Goal: Task Accomplishment & Management: Manage account settings

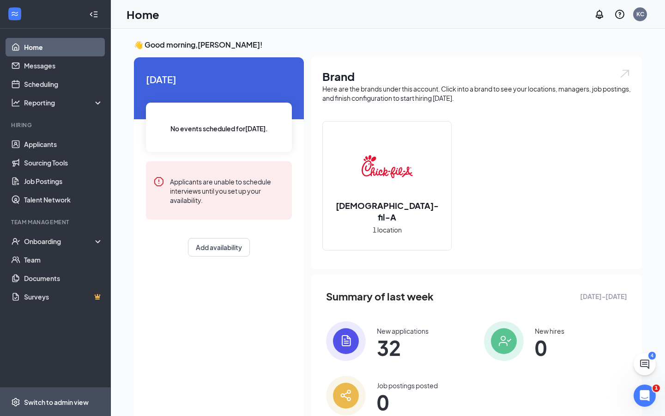
click at [60, 400] on div "Switch to admin view" at bounding box center [56, 401] width 65 height 9
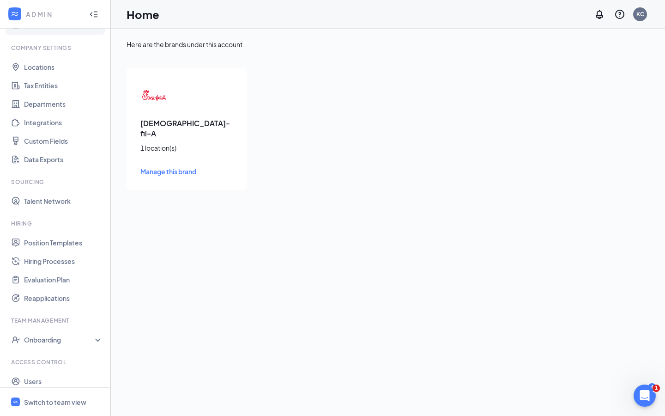
scroll to position [47, 0]
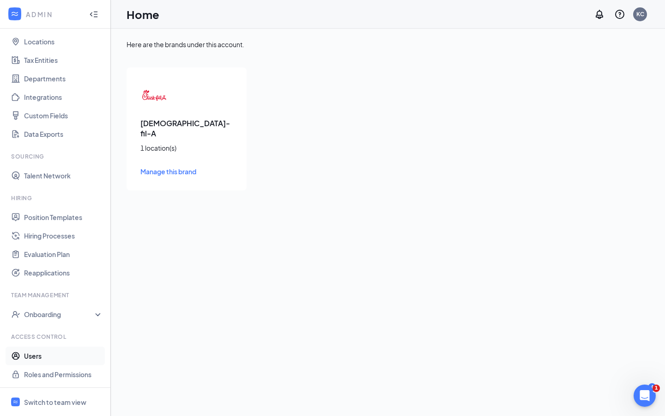
click at [36, 356] on link "Users" at bounding box center [63, 355] width 79 height 18
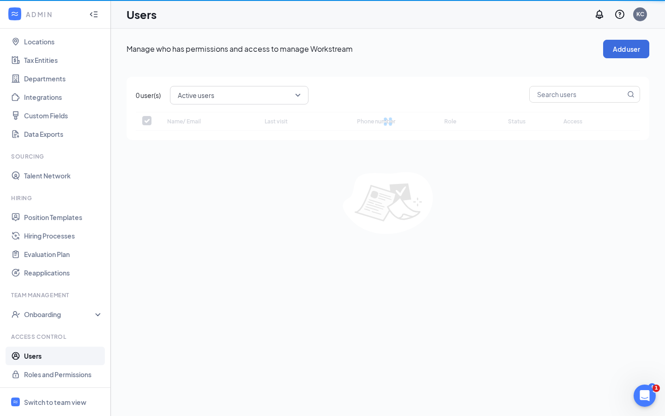
checkbox input "false"
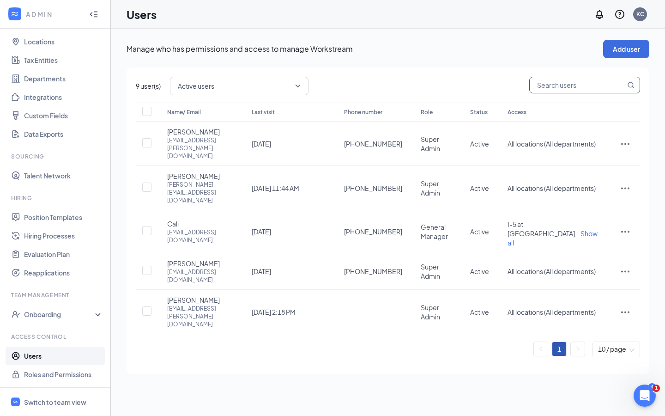
click at [578, 84] on input "text" at bounding box center [578, 85] width 96 height 16
type input "kelly"
checkbox input "true"
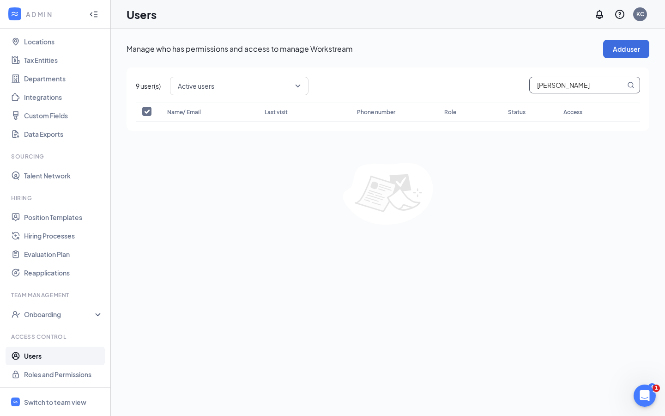
type input "kelly"
click at [623, 45] on button "Add user" at bounding box center [626, 49] width 46 height 18
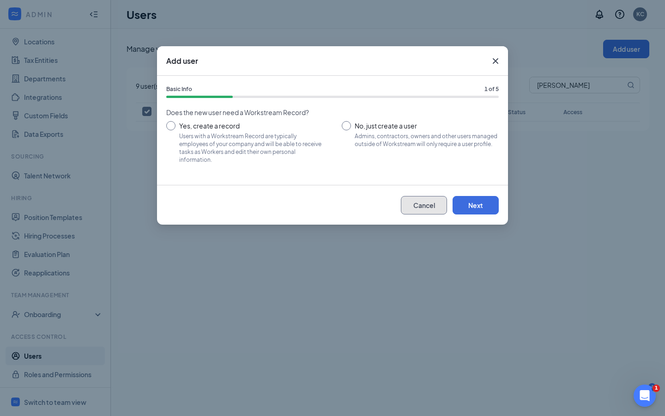
click at [428, 201] on button "Cancel" at bounding box center [424, 205] width 46 height 18
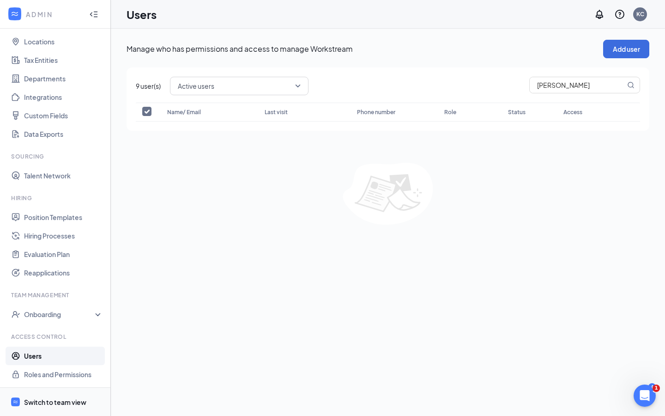
click at [43, 406] on span "Switch to team view" at bounding box center [63, 401] width 79 height 28
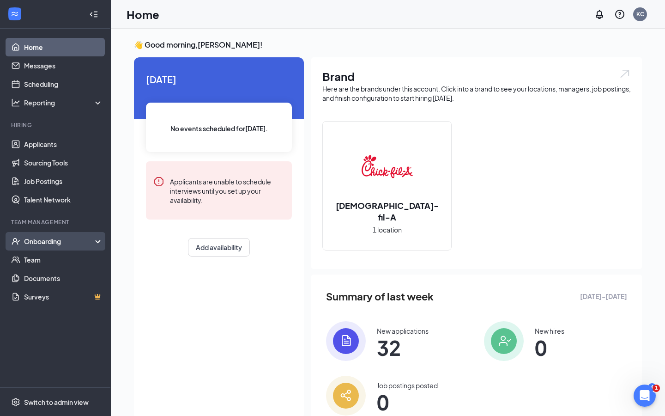
click at [53, 241] on div "Onboarding" at bounding box center [59, 240] width 71 height 9
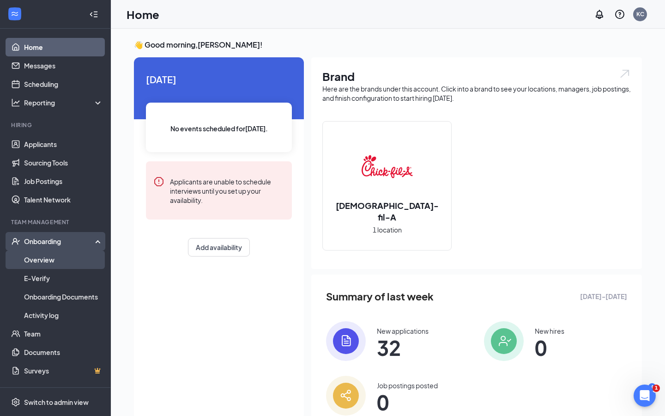
click at [48, 260] on link "Overview" at bounding box center [63, 259] width 79 height 18
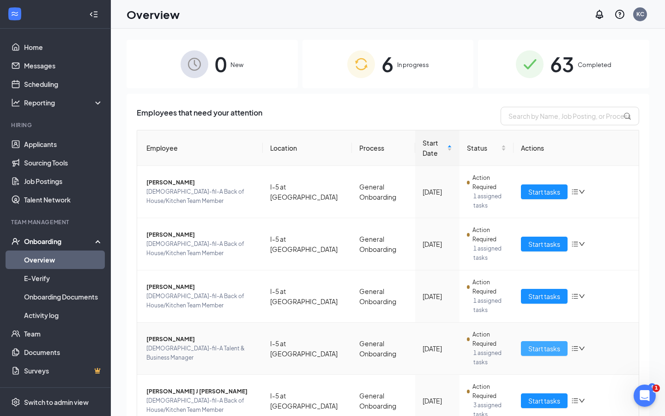
click at [544, 348] on span "Start tasks" at bounding box center [544, 348] width 32 height 10
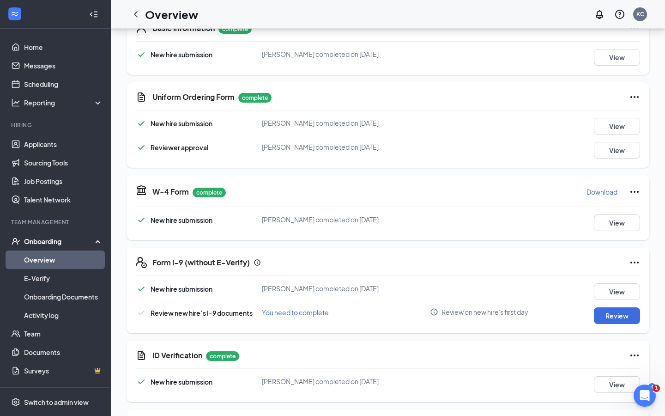
scroll to position [159, 0]
click at [627, 315] on button "Review" at bounding box center [617, 315] width 46 height 17
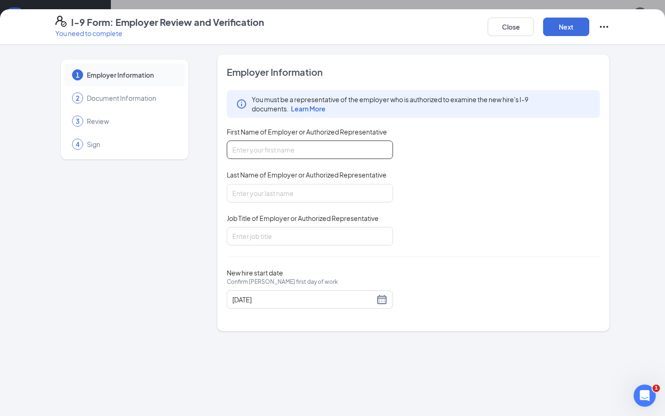
click at [301, 155] on input "First Name of Employer or Authorized Representative" at bounding box center [310, 149] width 166 height 18
type input "Kasi"
type input "Corbett"
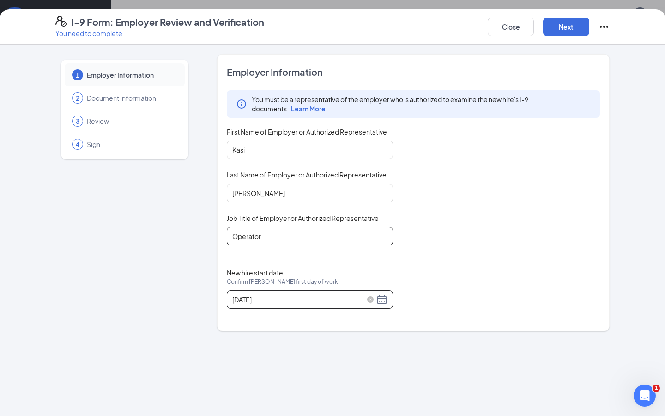
type input "Operator"
click at [377, 297] on div "09/01/2025" at bounding box center [309, 299] width 155 height 11
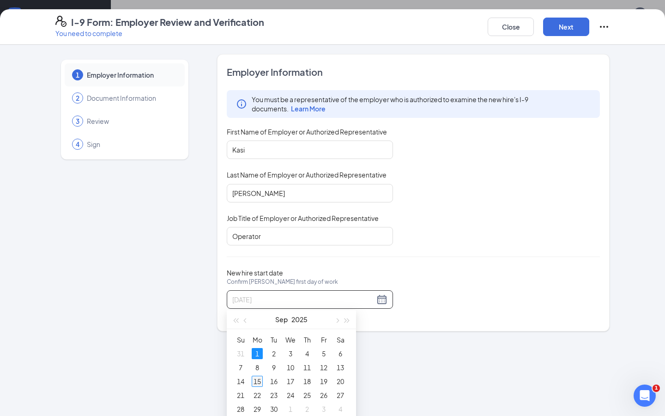
type input "09/15/2025"
click at [257, 384] on div "15" at bounding box center [257, 380] width 11 height 11
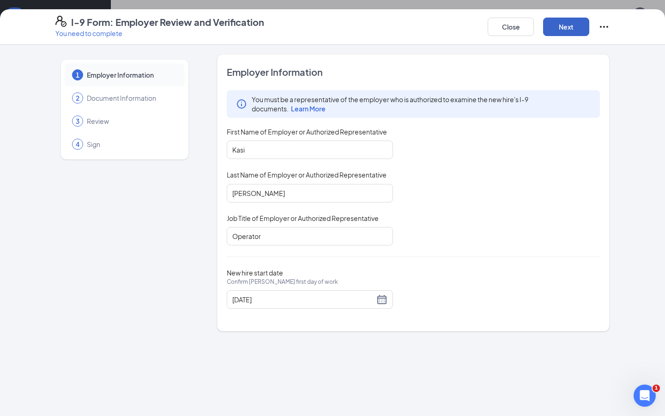
click at [551, 32] on button "Next" at bounding box center [566, 27] width 46 height 18
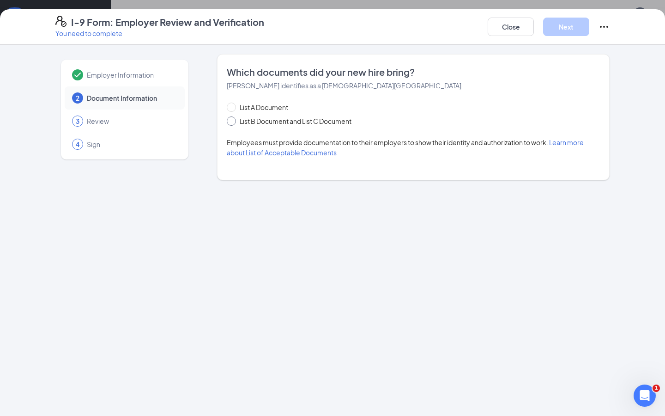
click at [233, 119] on span at bounding box center [231, 120] width 9 height 9
click at [233, 119] on input "List B Document and List C Document" at bounding box center [230, 119] width 6 height 6
radio input "true"
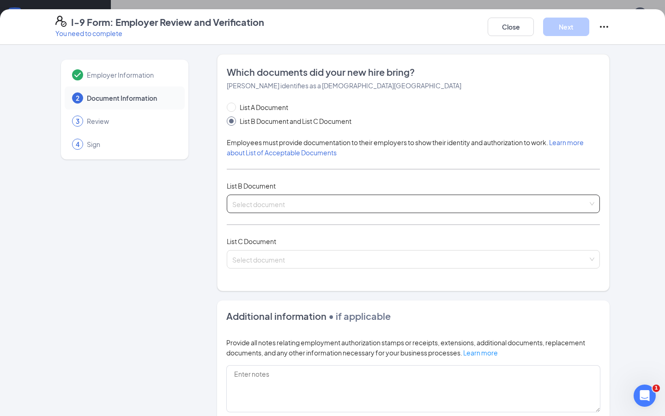
click at [284, 205] on input "search" at bounding box center [409, 202] width 355 height 14
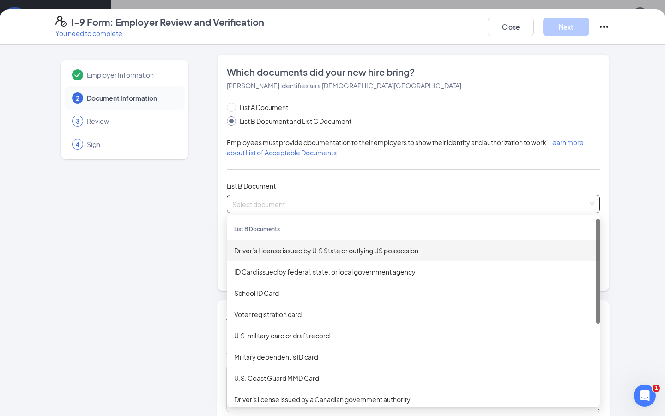
click at [281, 248] on div "Driver’s License issued by U.S State or outlying US possession" at bounding box center [413, 250] width 358 height 10
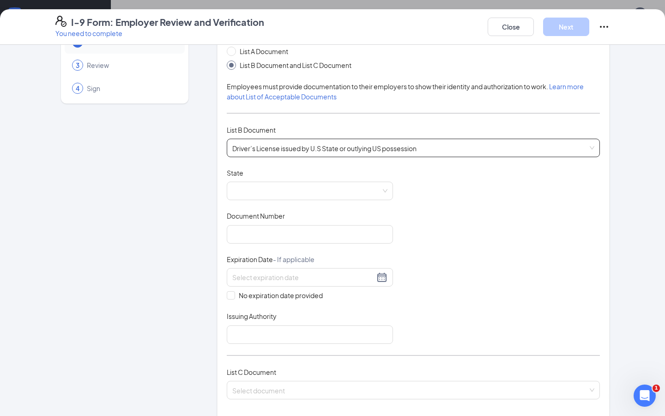
scroll to position [60, 0]
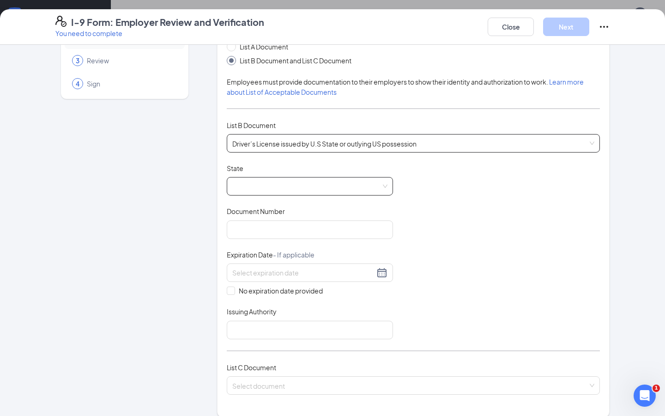
click at [295, 180] on span at bounding box center [309, 186] width 155 height 18
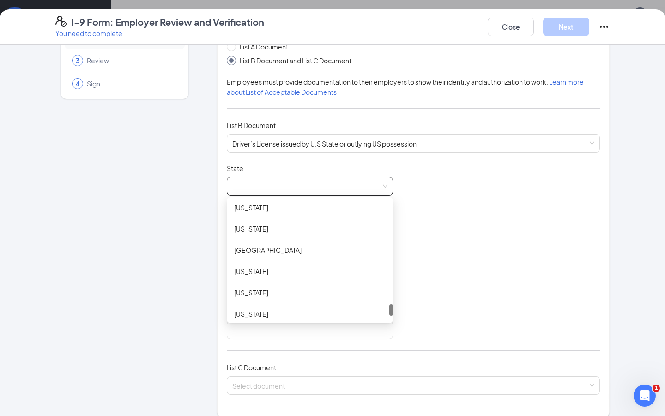
scroll to position [1071, 0]
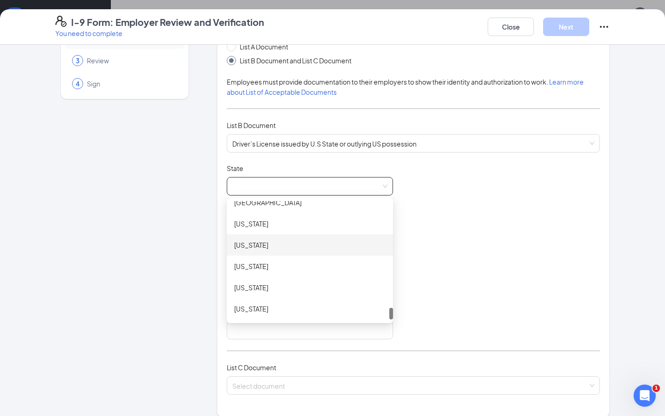
click at [262, 247] on div "Washington" at bounding box center [309, 245] width 151 height 10
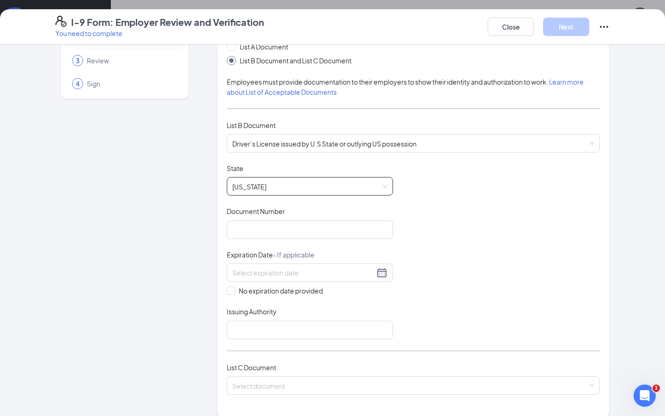
scroll to position [106, 0]
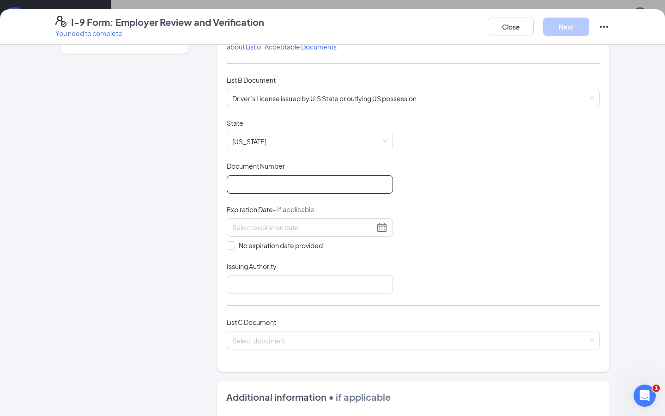
click at [332, 186] on input "Document Number" at bounding box center [310, 184] width 166 height 18
type input "WDL34Z97643B"
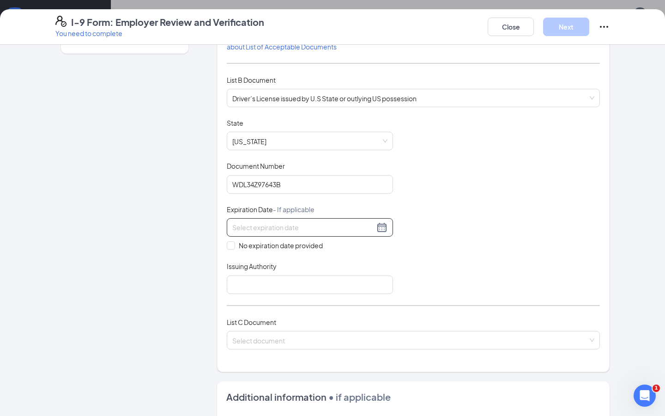
click at [298, 230] on input at bounding box center [303, 227] width 142 height 10
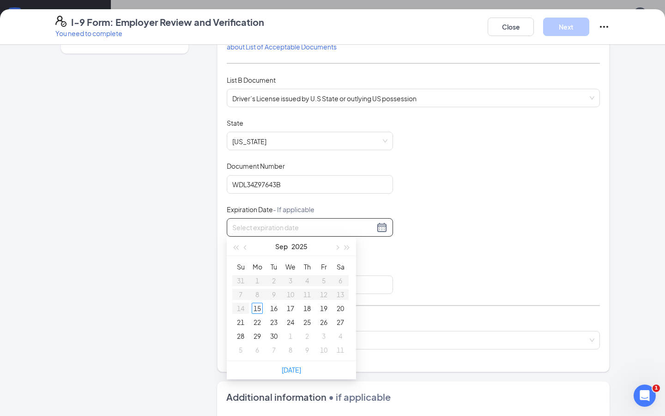
click at [294, 226] on input at bounding box center [303, 227] width 142 height 10
type input "05/26/2027"
click at [490, 203] on div "Document Title Driver’s License issued by U.S State or outlying US possession S…" at bounding box center [413, 205] width 373 height 175
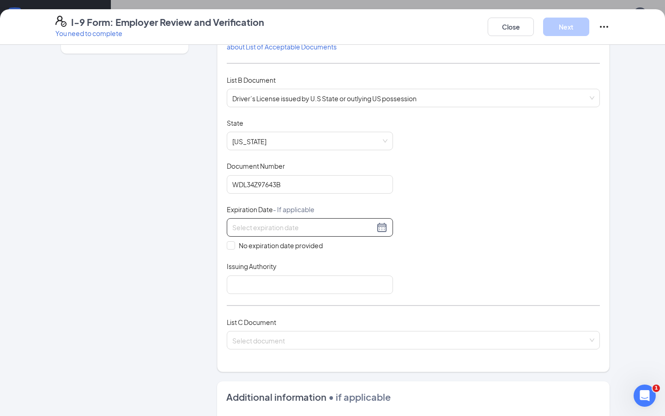
click at [340, 228] on input at bounding box center [303, 227] width 142 height 10
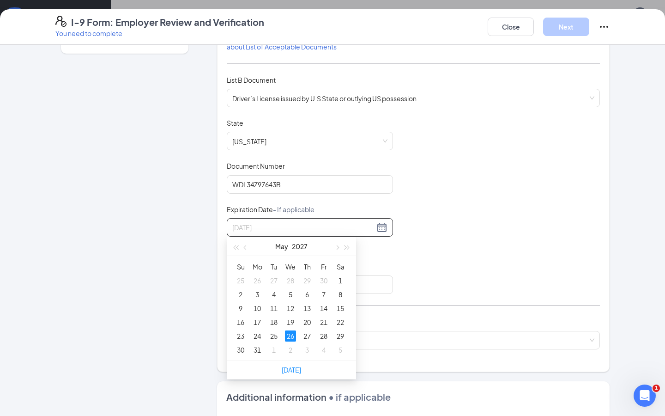
click at [289, 333] on div "26" at bounding box center [290, 335] width 11 height 11
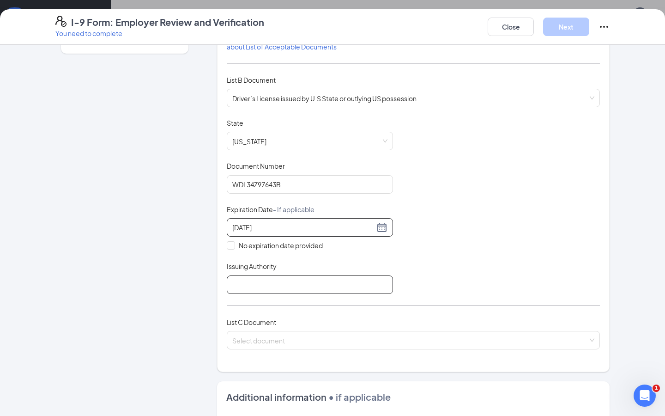
type input "05/26/2027"
click at [277, 281] on input "Issuing Authority" at bounding box center [310, 284] width 166 height 18
type input "Washington DMV"
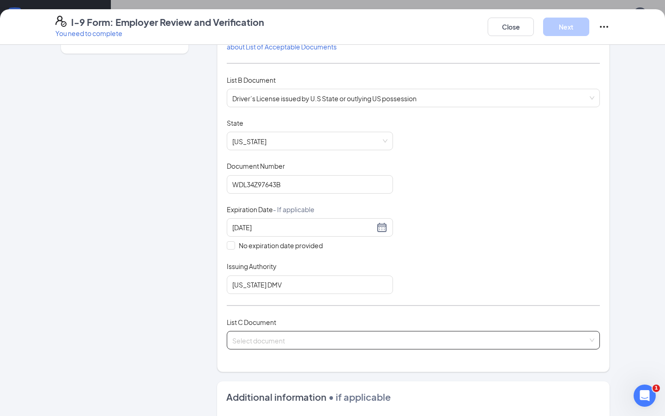
click at [254, 339] on input "search" at bounding box center [409, 338] width 355 height 14
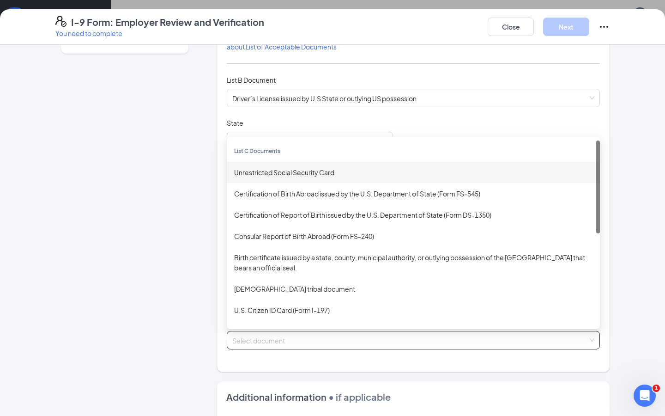
click at [273, 169] on div "Unrestricted Social Security Card" at bounding box center [413, 172] width 358 height 10
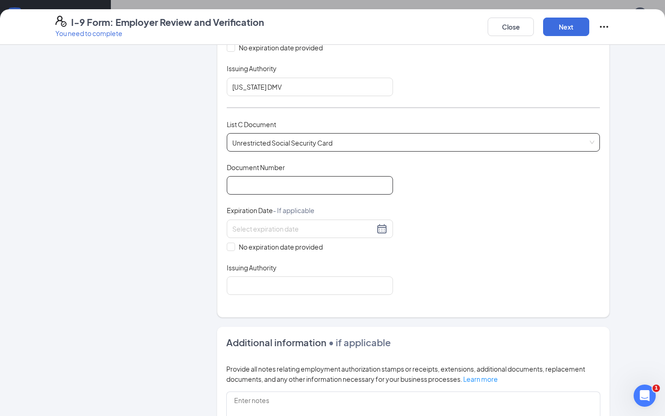
scroll to position [308, 0]
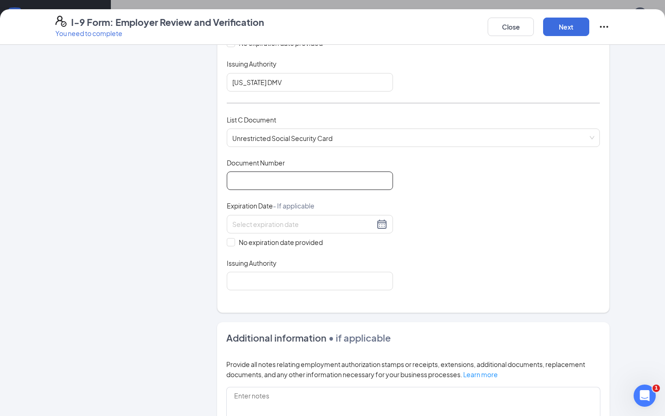
click at [273, 178] on input "Document Number" at bounding box center [310, 180] width 166 height 18
type input "521435507"
click at [266, 221] on input at bounding box center [303, 224] width 142 height 10
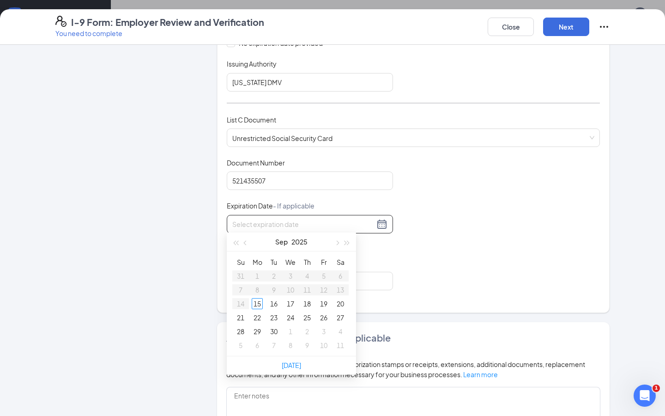
click at [266, 221] on input at bounding box center [303, 224] width 142 height 10
click at [449, 173] on div "Document Title Unrestricted Social Security Card Document Number 521435507 Expi…" at bounding box center [413, 224] width 373 height 132
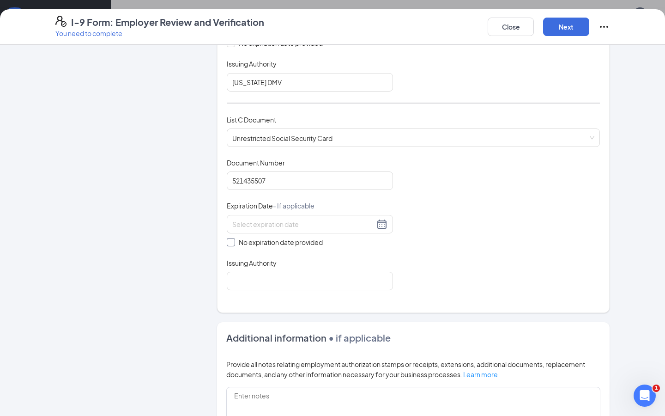
click at [229, 239] on input "No expiration date provided" at bounding box center [230, 241] width 6 height 6
checkbox input "true"
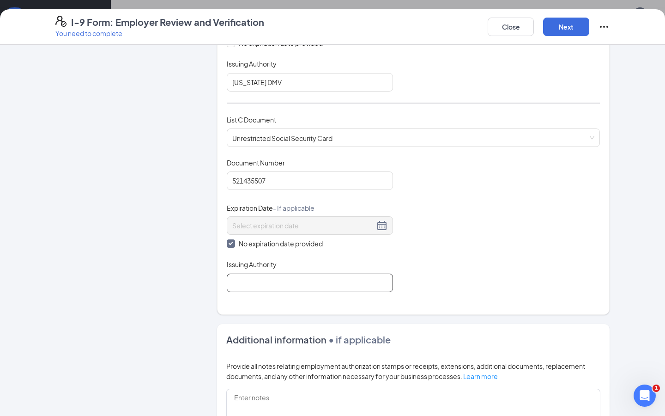
click at [252, 283] on input "Issuing Authority" at bounding box center [310, 282] width 166 height 18
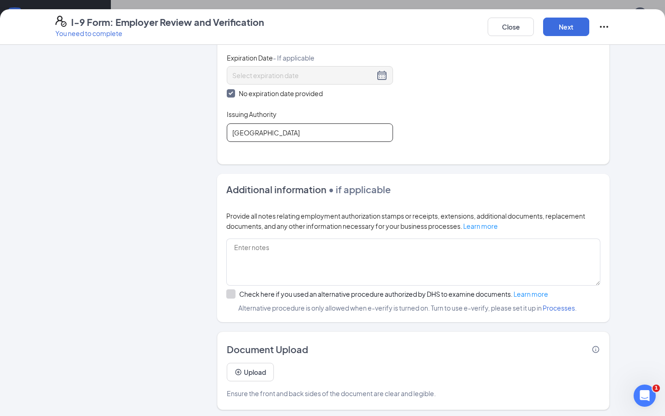
scroll to position [458, 0]
type input "USA"
click at [560, 29] on button "Next" at bounding box center [566, 27] width 46 height 18
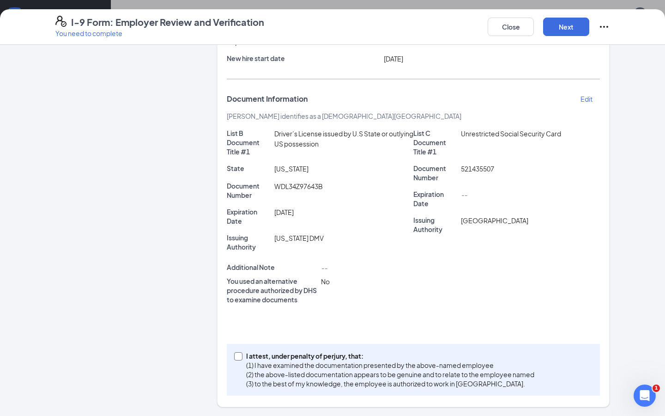
click at [236, 357] on input "I attest, under penalty of perjury, that: (1) I have examined the documentation…" at bounding box center [237, 355] width 6 height 6
checkbox input "true"
click at [557, 26] on button "Next" at bounding box center [566, 27] width 46 height 18
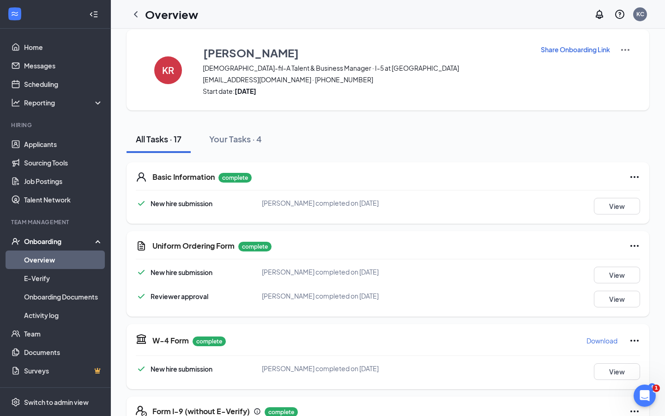
scroll to position [0, 0]
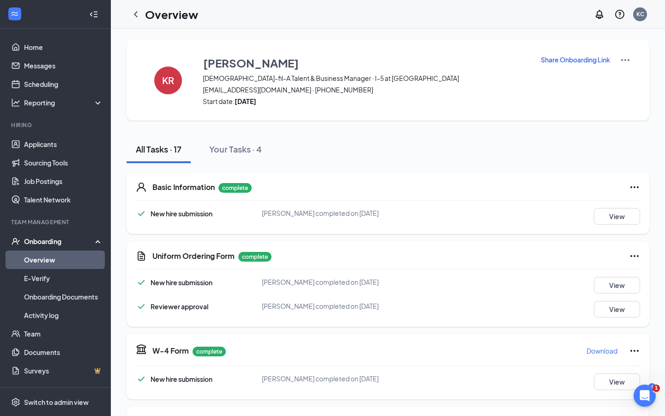
click at [60, 244] on div "Onboarding" at bounding box center [59, 240] width 71 height 9
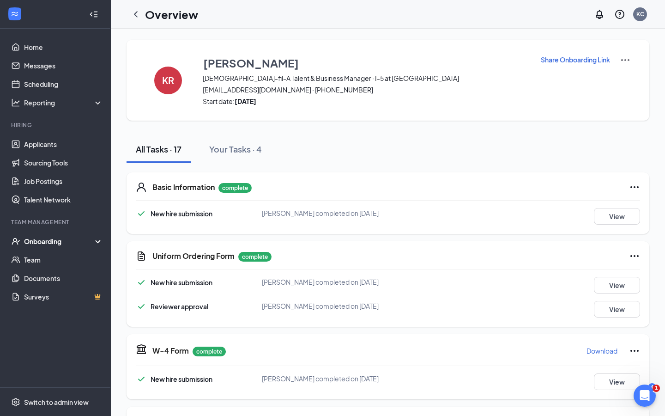
click at [60, 244] on div "Onboarding" at bounding box center [59, 240] width 71 height 9
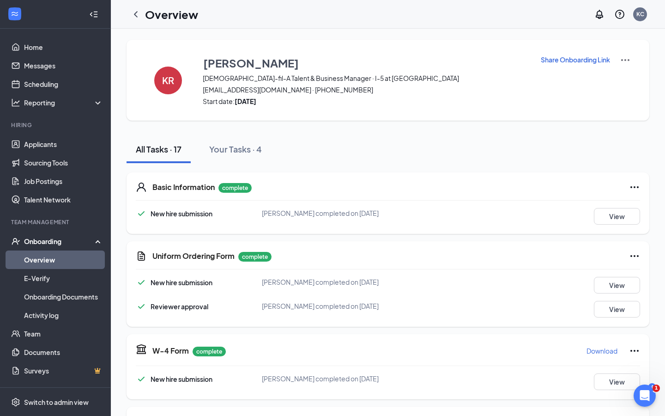
click at [50, 260] on link "Overview" at bounding box center [63, 259] width 79 height 18
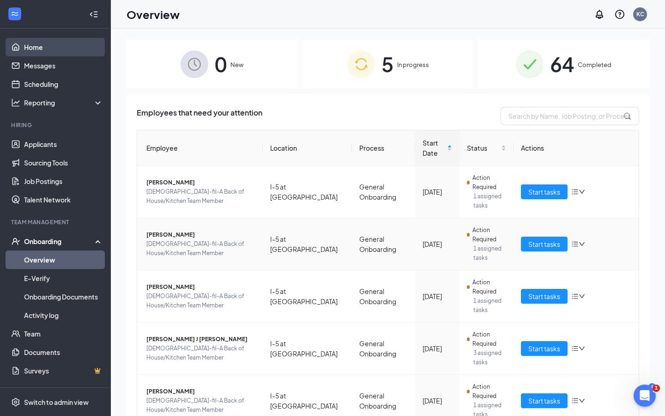
click at [33, 51] on link "Home" at bounding box center [63, 47] width 79 height 18
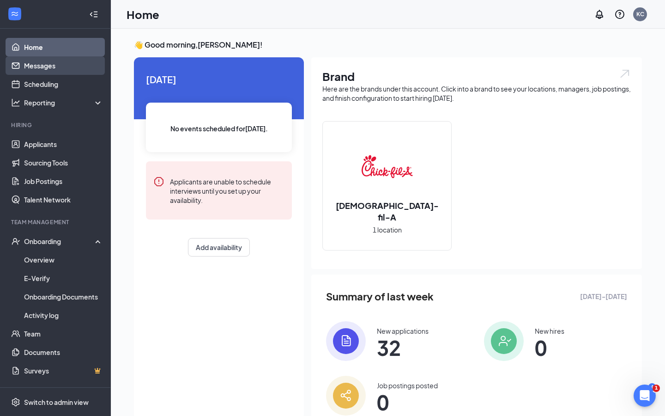
click at [41, 67] on link "Messages" at bounding box center [63, 65] width 79 height 18
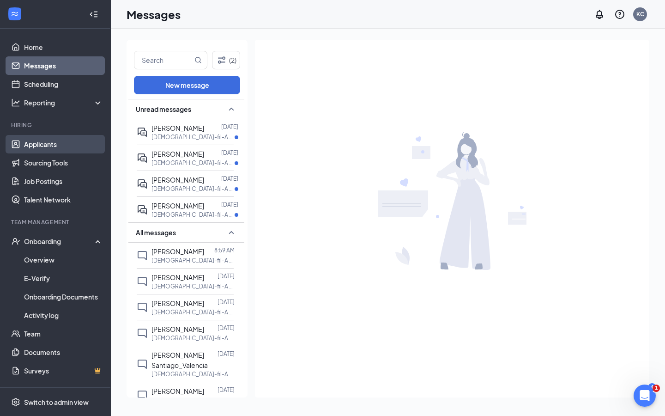
click at [41, 143] on link "Applicants" at bounding box center [63, 144] width 79 height 18
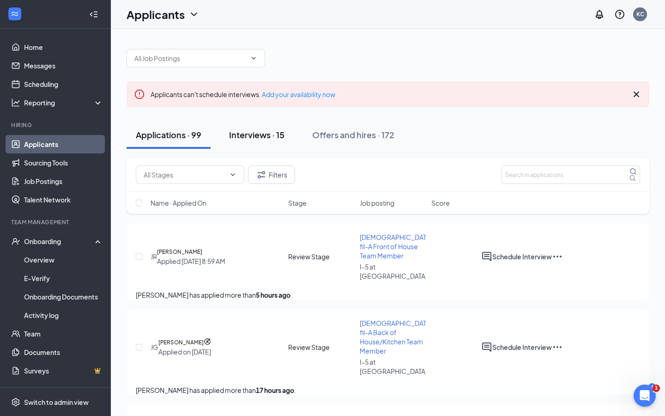
click at [250, 138] on div "Interviews · 15" at bounding box center [256, 135] width 55 height 12
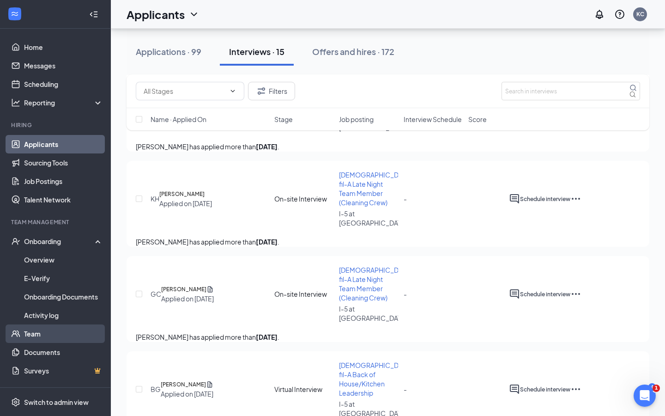
scroll to position [367, 0]
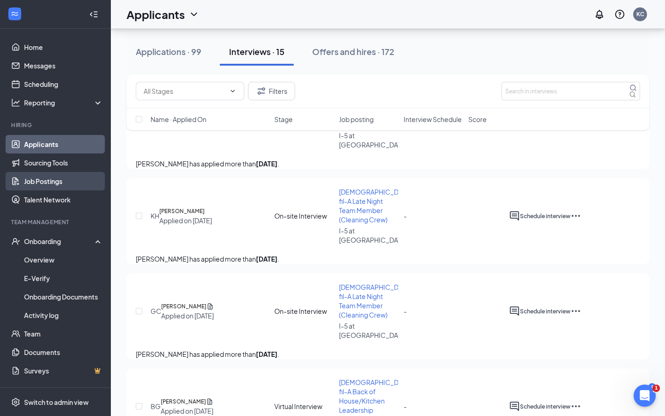
click at [45, 179] on link "Job Postings" at bounding box center [63, 181] width 79 height 18
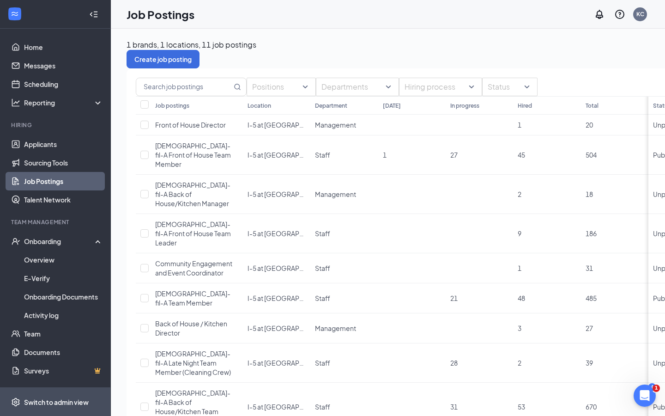
click at [58, 399] on div "Switch to admin view" at bounding box center [56, 401] width 65 height 9
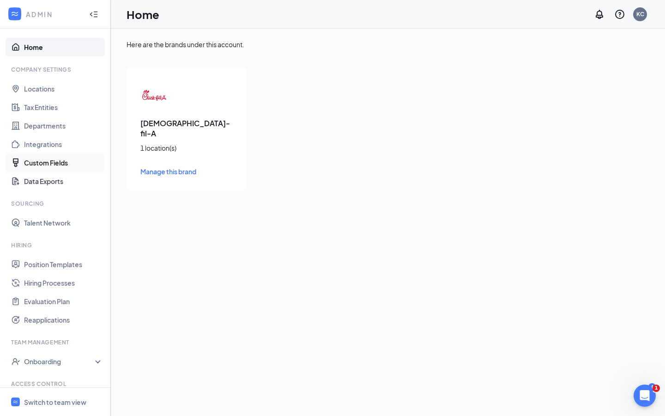
scroll to position [47, 0]
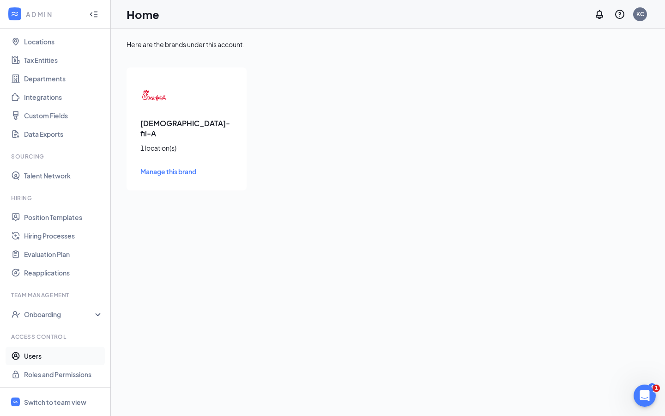
click at [40, 356] on link "Users" at bounding box center [63, 355] width 79 height 18
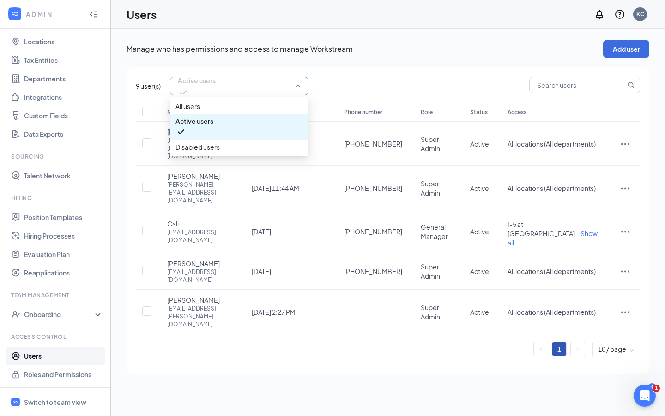
click at [298, 90] on span "Active users" at bounding box center [239, 86] width 123 height 16
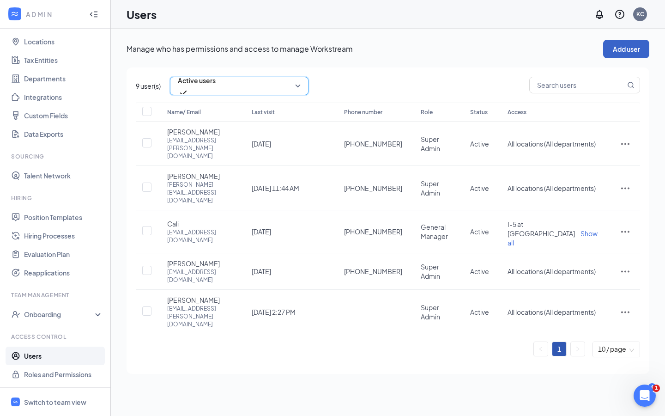
click at [638, 50] on button "Add user" at bounding box center [626, 49] width 46 height 18
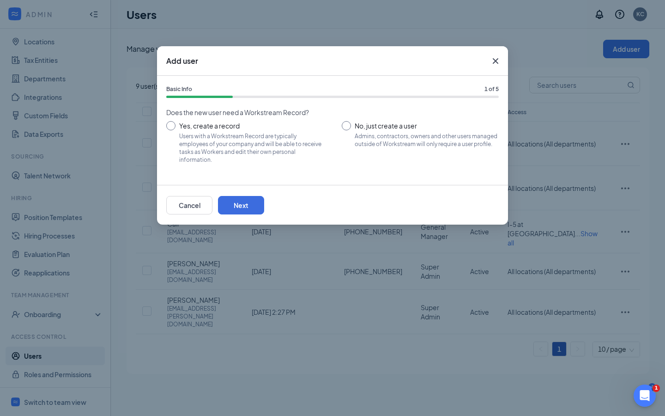
click at [170, 126] on input "Yes, create a record Users with a Workstream Record are typically employees of …" at bounding box center [244, 142] width 157 height 42
radio input "true"
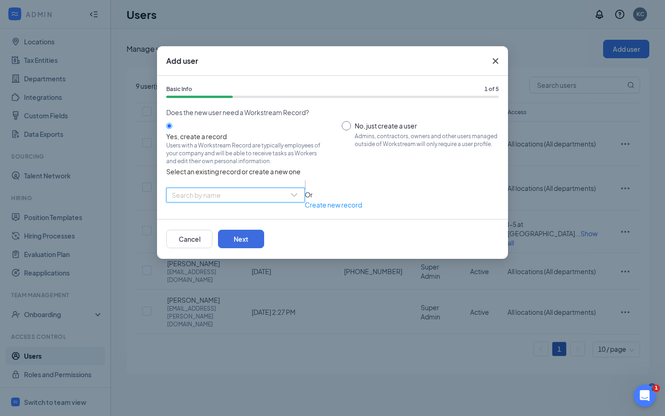
click at [215, 191] on input "search" at bounding box center [232, 195] width 121 height 14
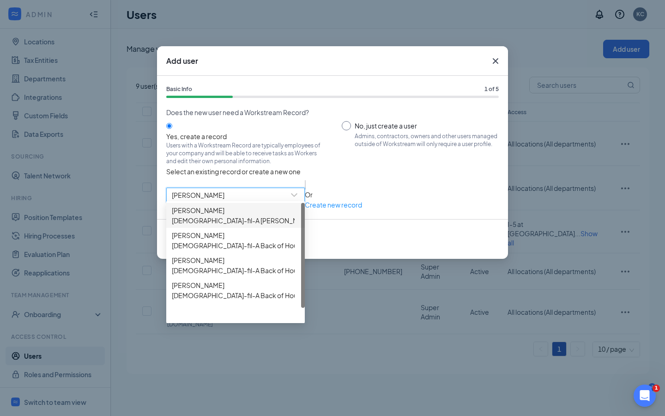
type input "kelly"
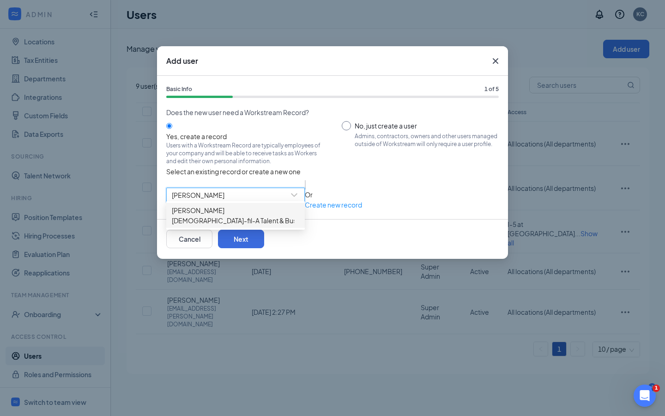
click at [199, 215] on span "Kelly Ra Ritchey" at bounding box center [302, 210] width 260 height 10
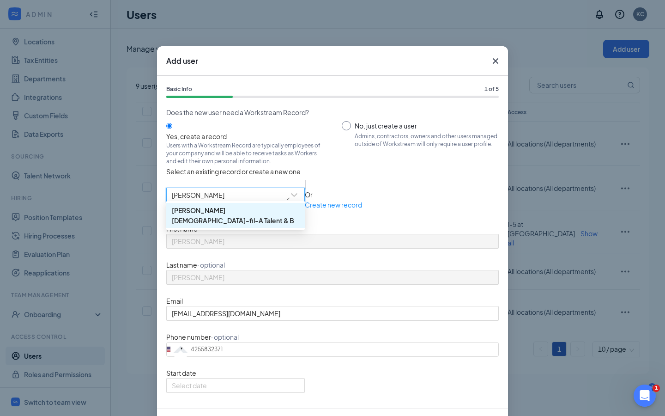
type input "(425) 583-2371"
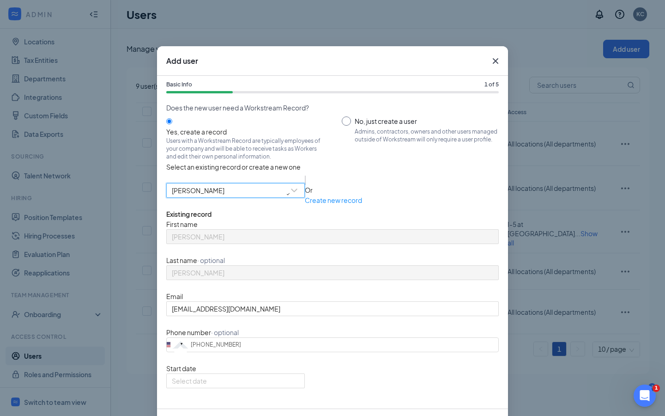
scroll to position [32, 0]
click at [290, 385] on div at bounding box center [235, 380] width 127 height 10
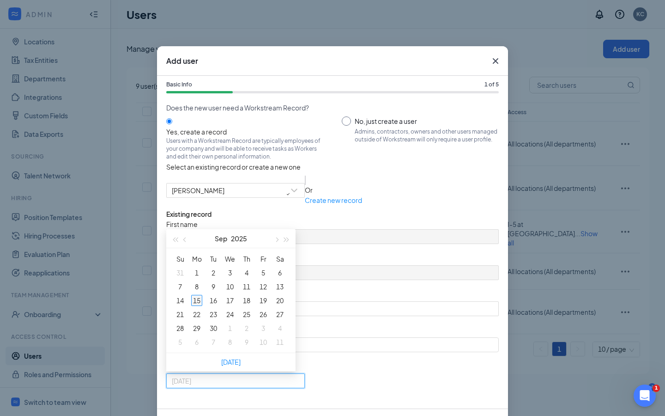
type input "2025-09-15"
click at [198, 302] on div "15" at bounding box center [196, 300] width 11 height 11
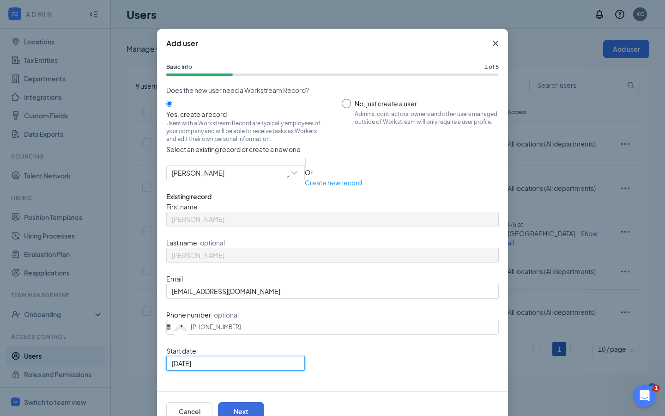
scroll to position [43, 0]
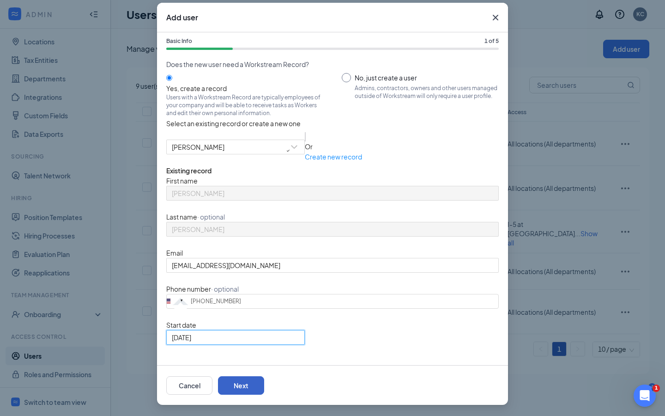
click at [264, 387] on button "Next" at bounding box center [241, 385] width 46 height 18
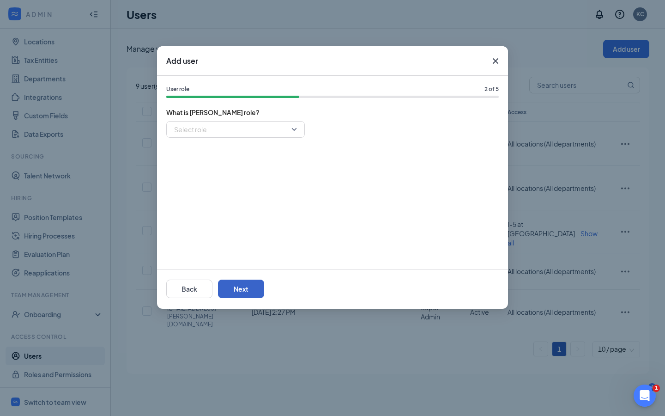
scroll to position [0, 0]
click at [267, 133] on input "search" at bounding box center [232, 129] width 121 height 16
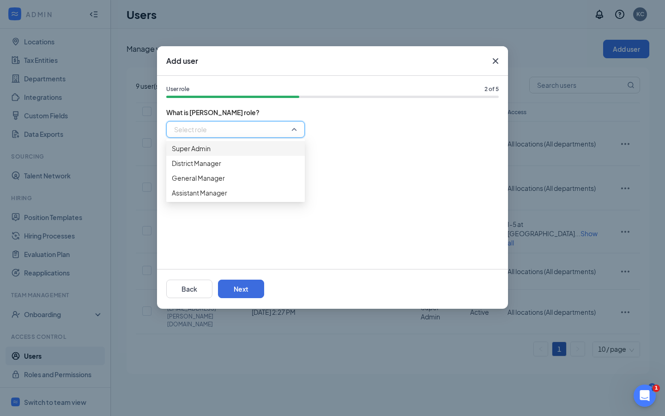
click at [199, 153] on span "Super Admin" at bounding box center [191, 148] width 39 height 10
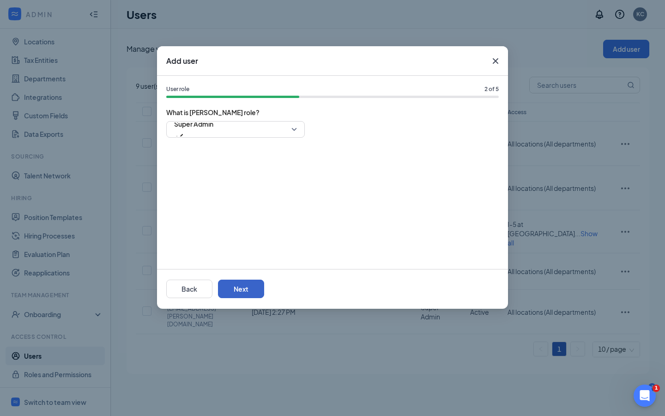
click at [264, 288] on button "Next" at bounding box center [241, 288] width 46 height 18
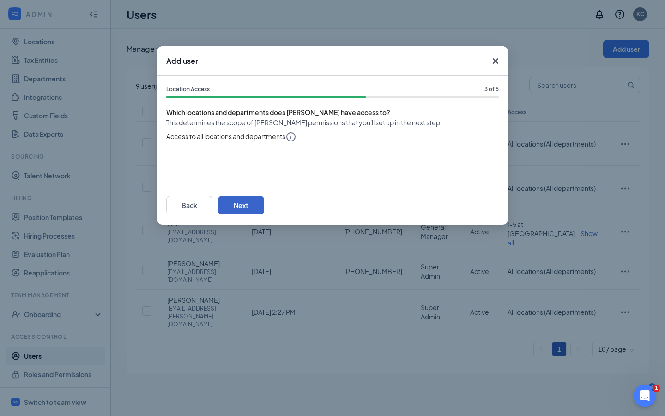
click at [264, 206] on button "Next" at bounding box center [241, 205] width 46 height 18
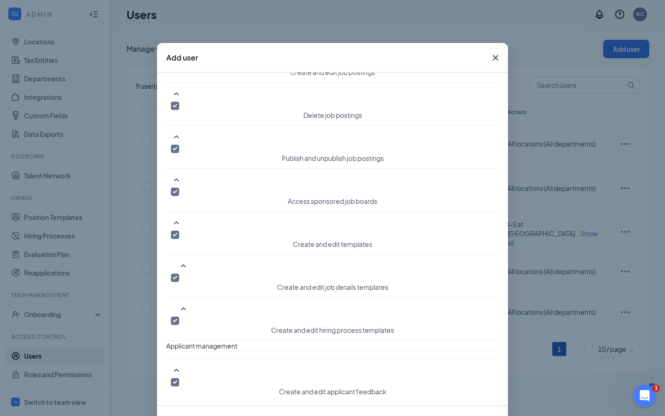
scroll to position [43, 0]
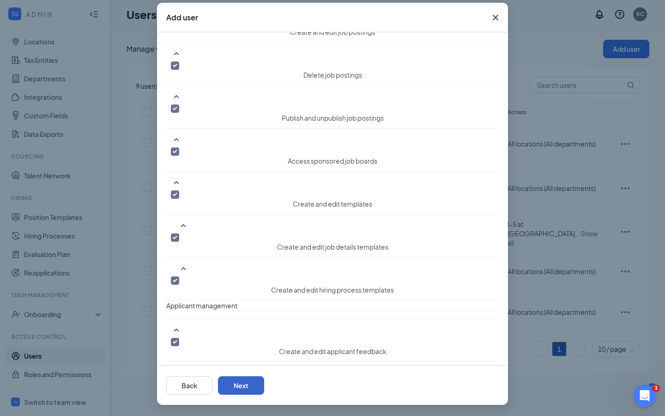
click at [264, 384] on button "Next" at bounding box center [241, 385] width 46 height 18
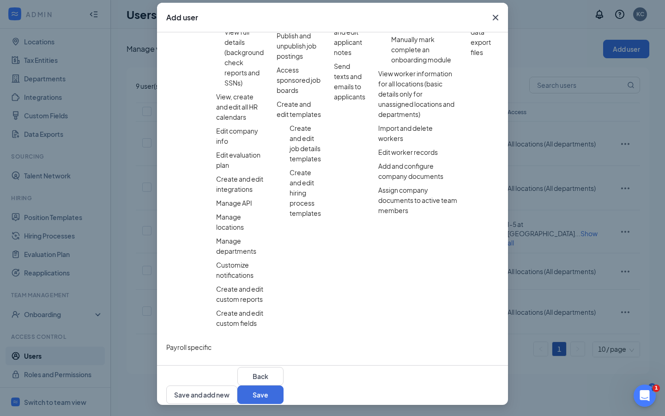
scroll to position [515, 0]
click at [283, 385] on button "Save" at bounding box center [260, 394] width 46 height 18
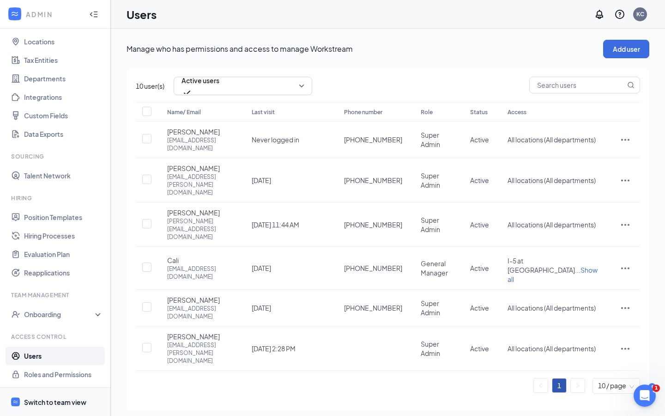
click at [48, 402] on div "Switch to team view" at bounding box center [55, 401] width 62 height 9
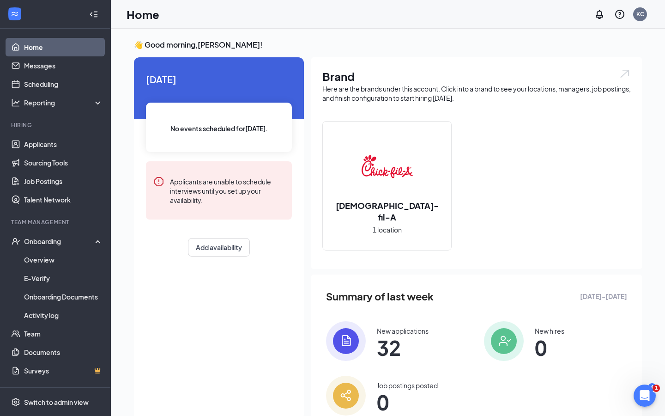
click at [35, 46] on link "Home" at bounding box center [63, 47] width 79 height 18
